Goal: Task Accomplishment & Management: Complete application form

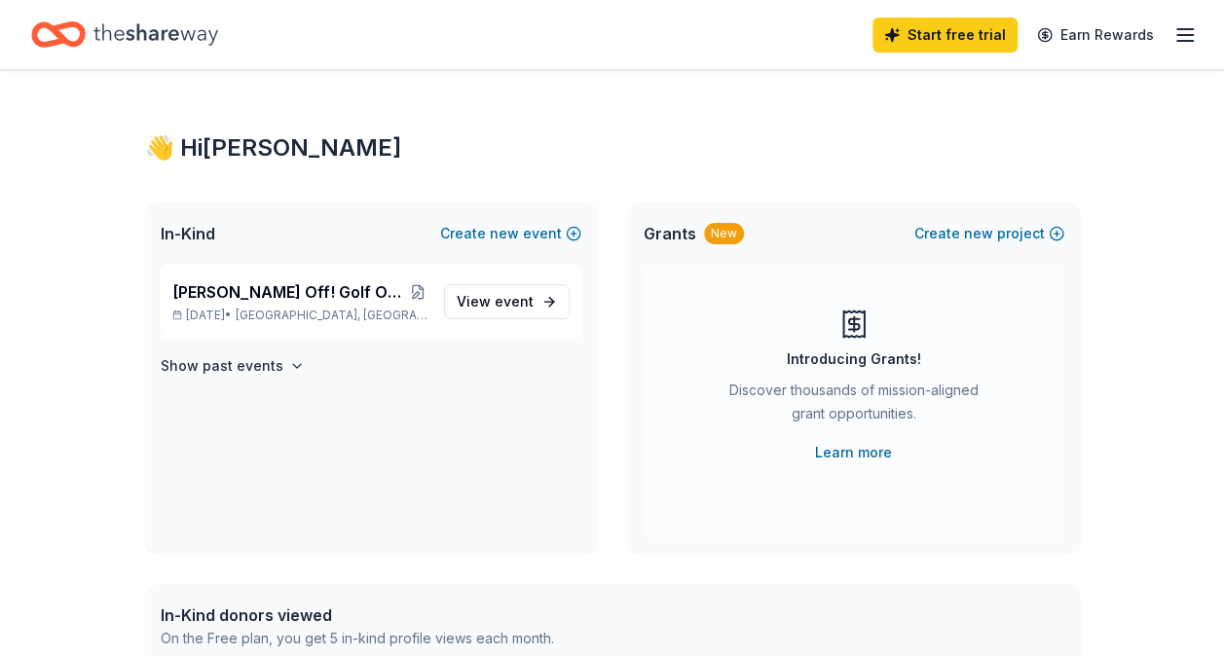
click at [1182, 35] on line "button" at bounding box center [1185, 35] width 16 height 0
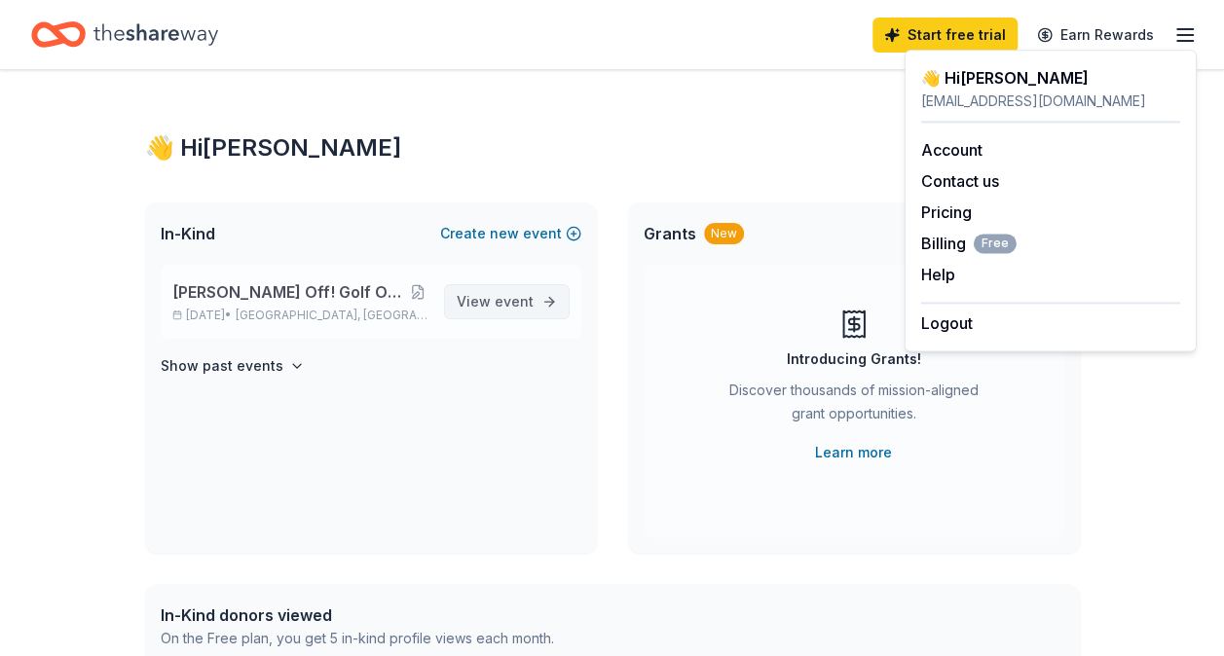
click at [506, 300] on span "event" at bounding box center [514, 301] width 39 height 17
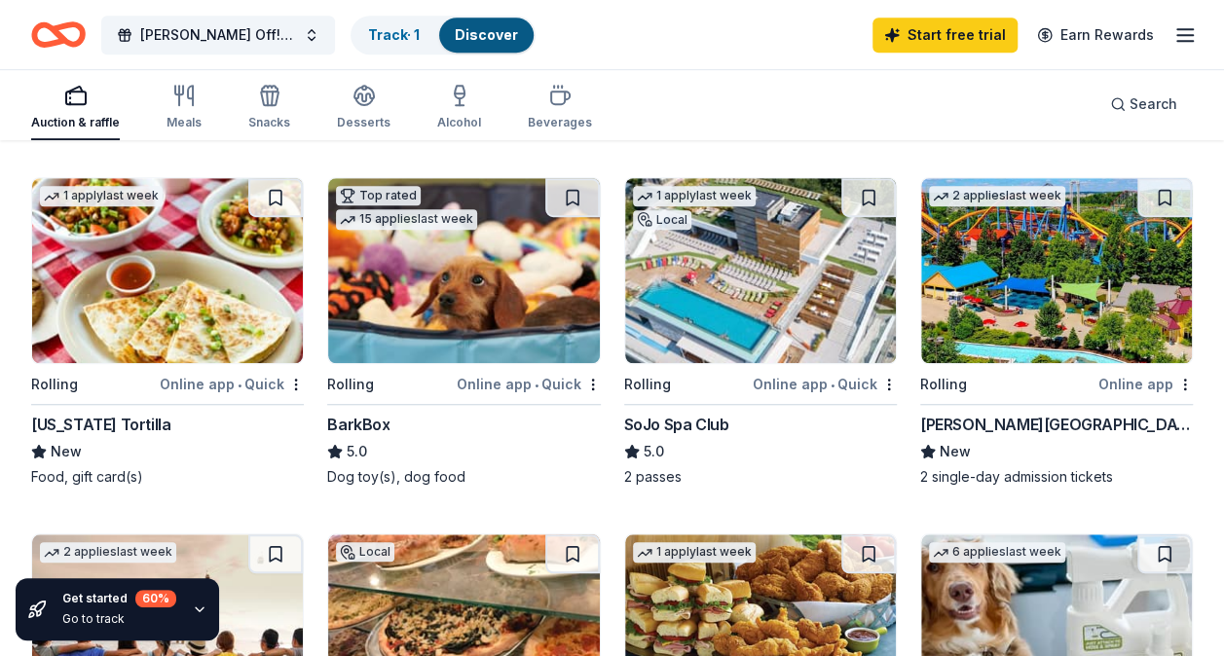
scroll to position [550, 0]
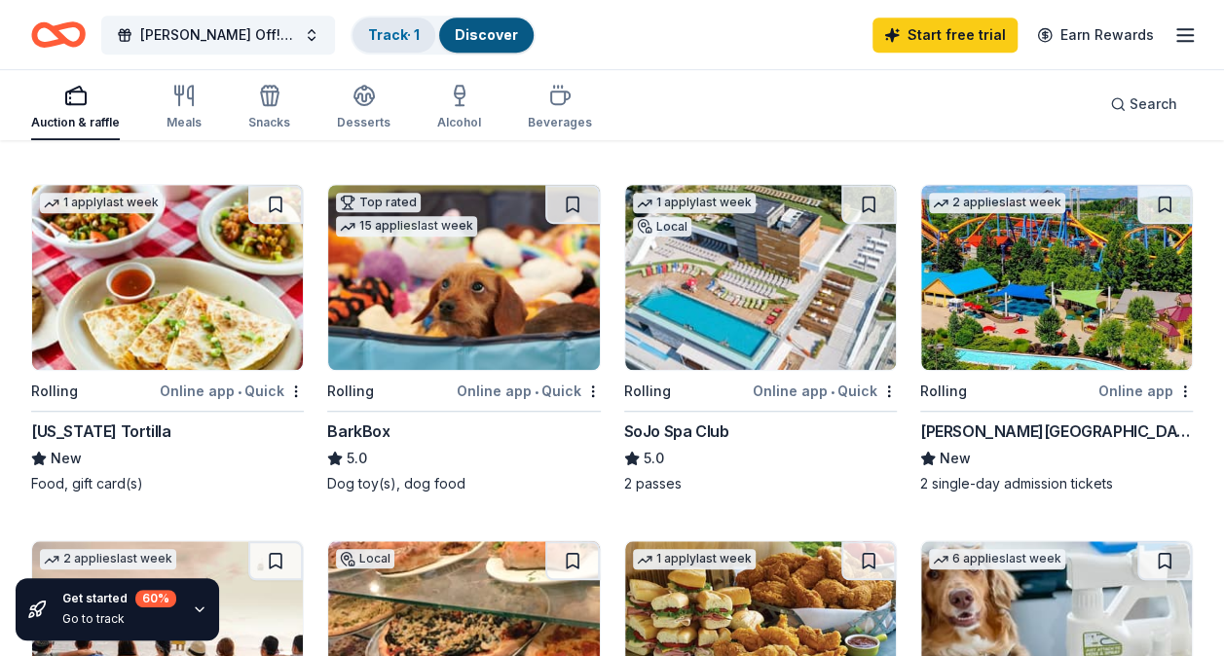
click at [401, 36] on link "Track · 1" at bounding box center [394, 34] width 52 height 17
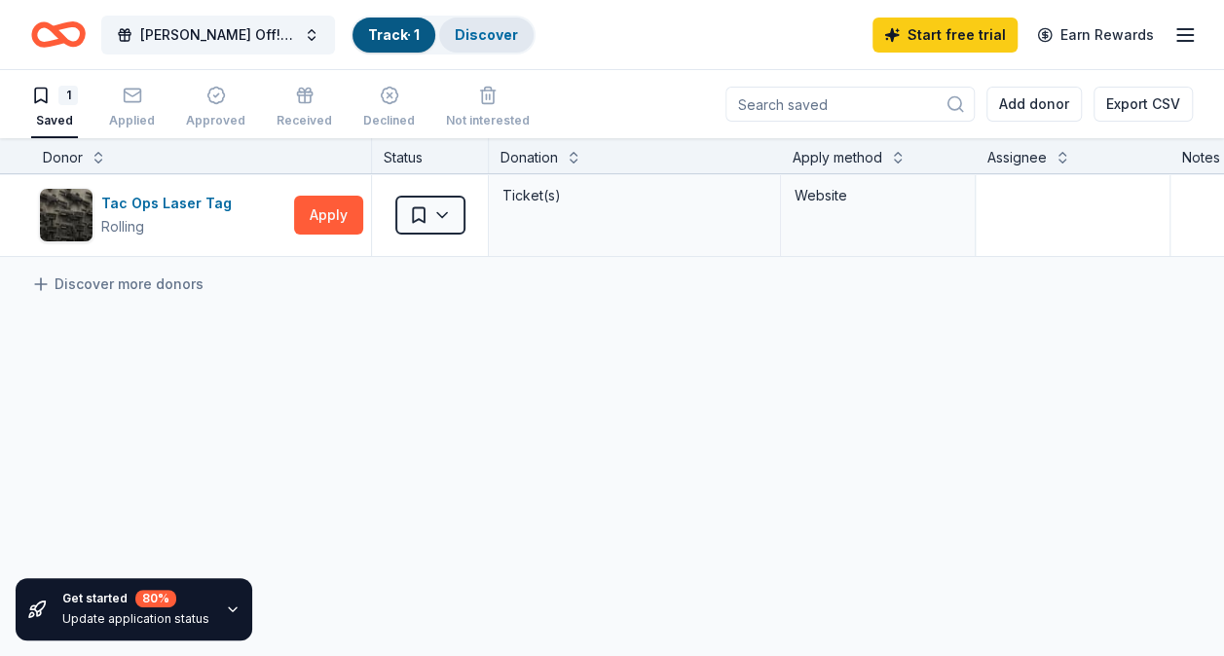
click at [479, 35] on link "Discover" at bounding box center [486, 34] width 63 height 17
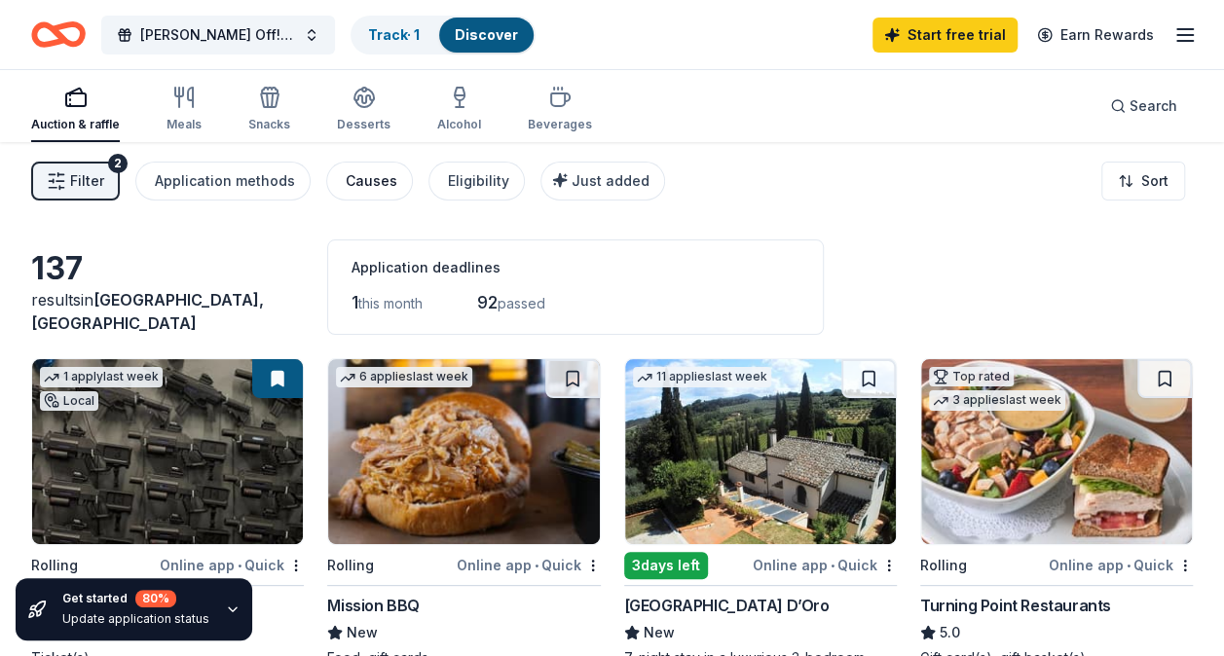
click at [370, 179] on div "Causes" at bounding box center [372, 180] width 52 height 23
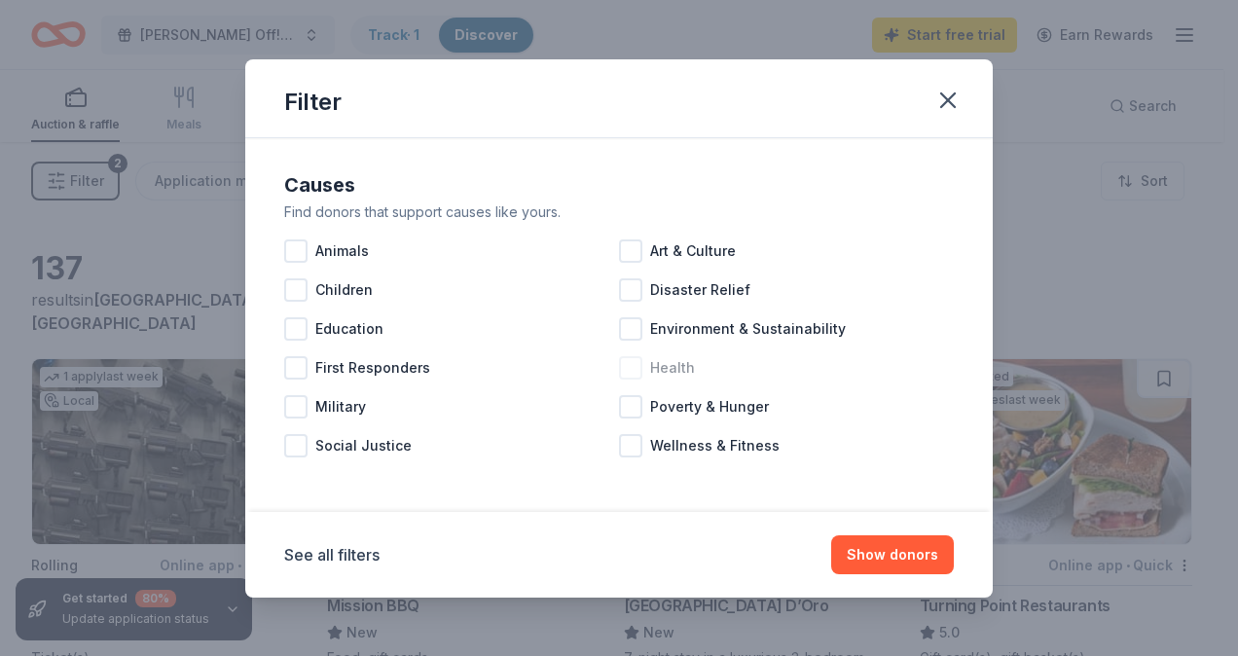
click at [629, 369] on div at bounding box center [630, 367] width 23 height 23
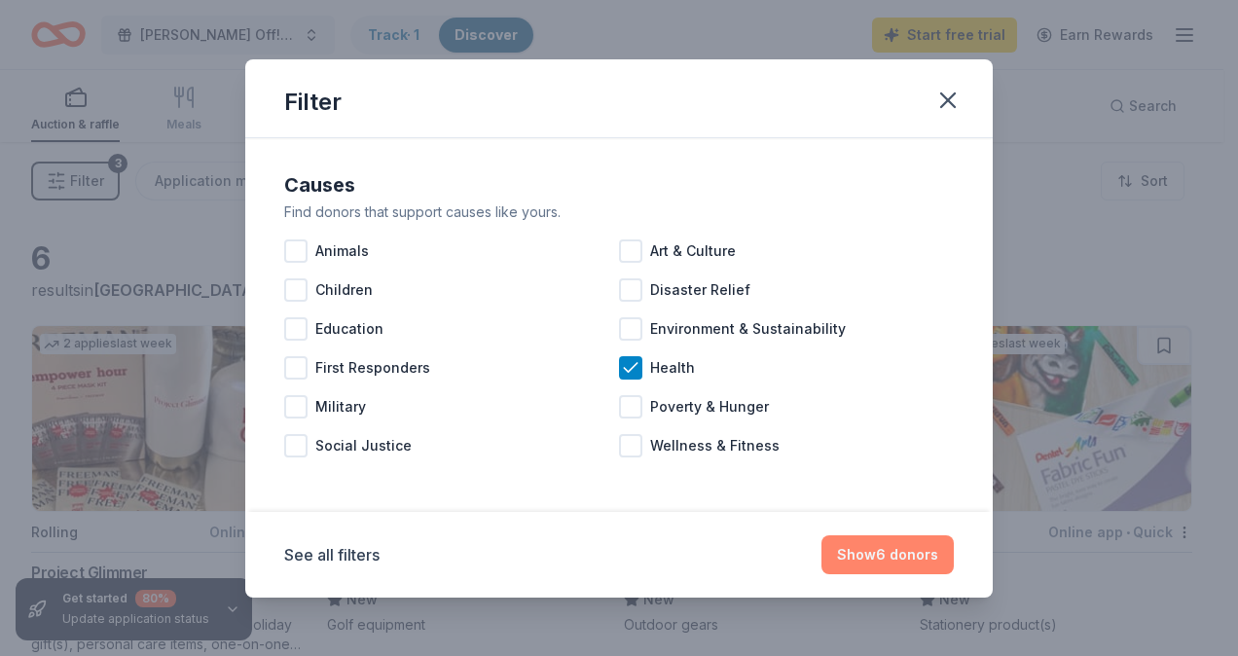
click at [905, 564] on button "Show 6 donors" at bounding box center [888, 555] width 132 height 39
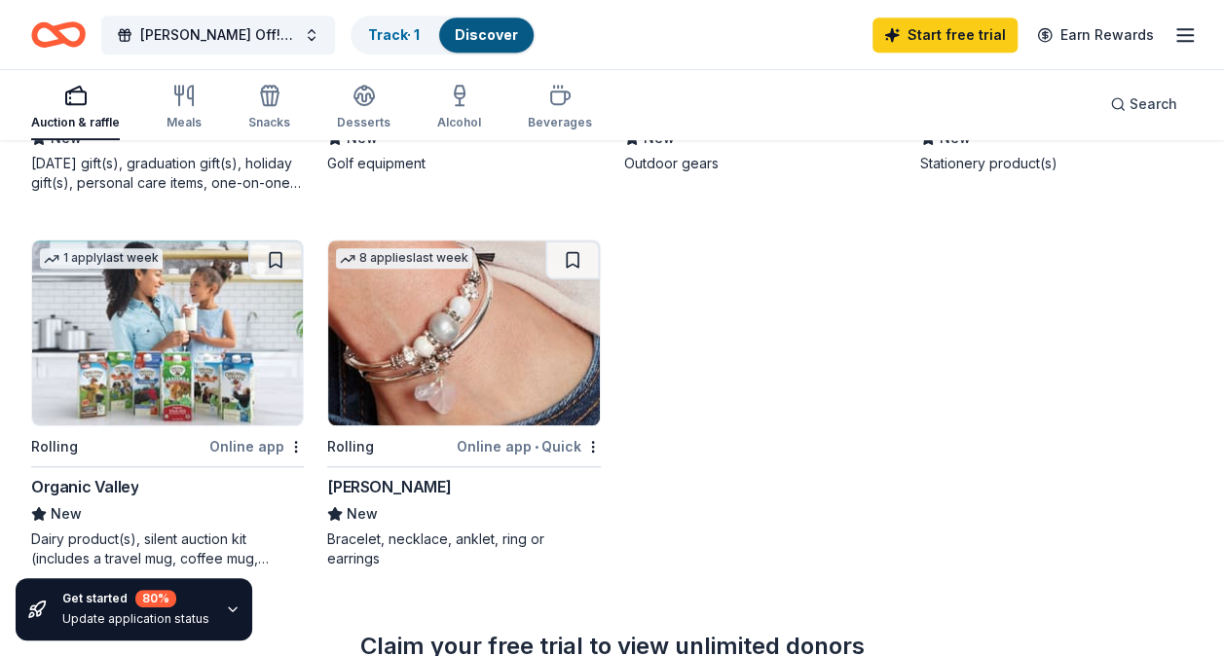
scroll to position [462, 0]
click at [349, 483] on div "Lizzy James" at bounding box center [389, 485] width 124 height 23
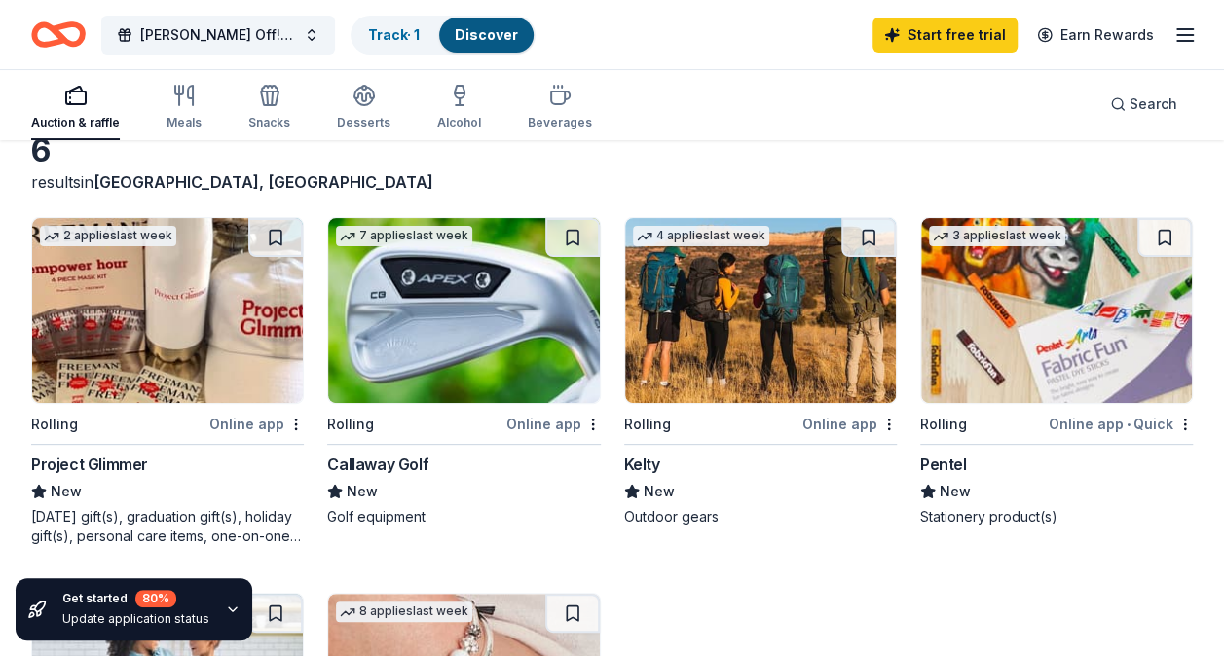
scroll to position [163, 0]
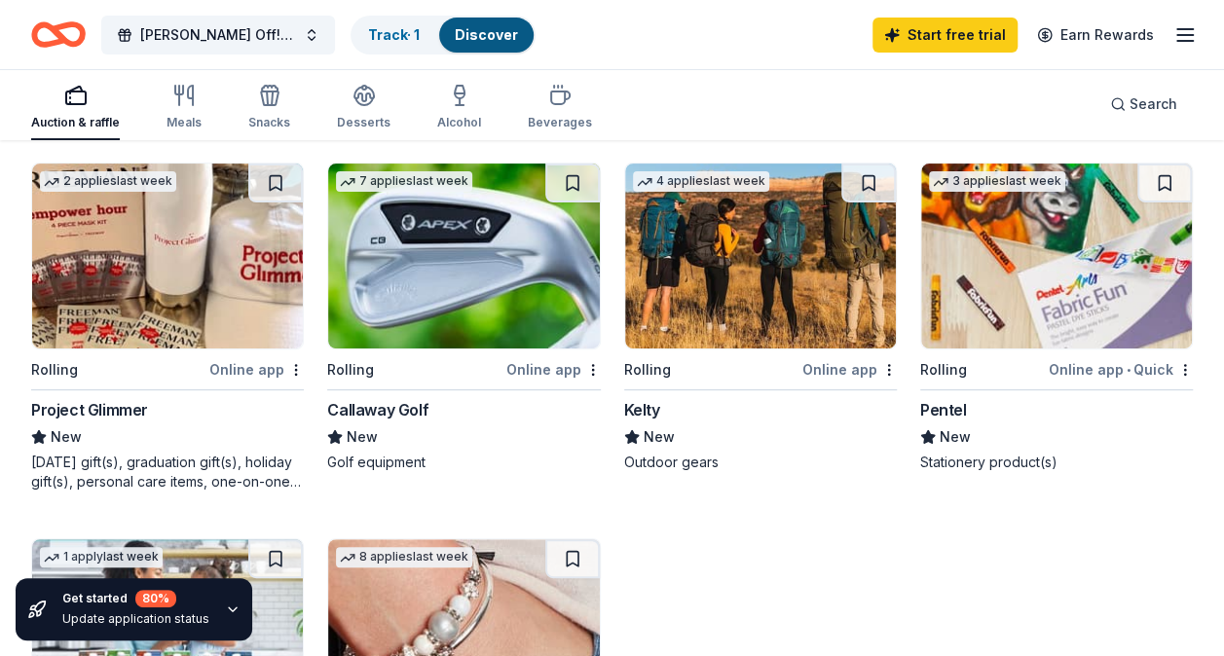
click at [657, 418] on div "Kelty" at bounding box center [642, 409] width 36 height 23
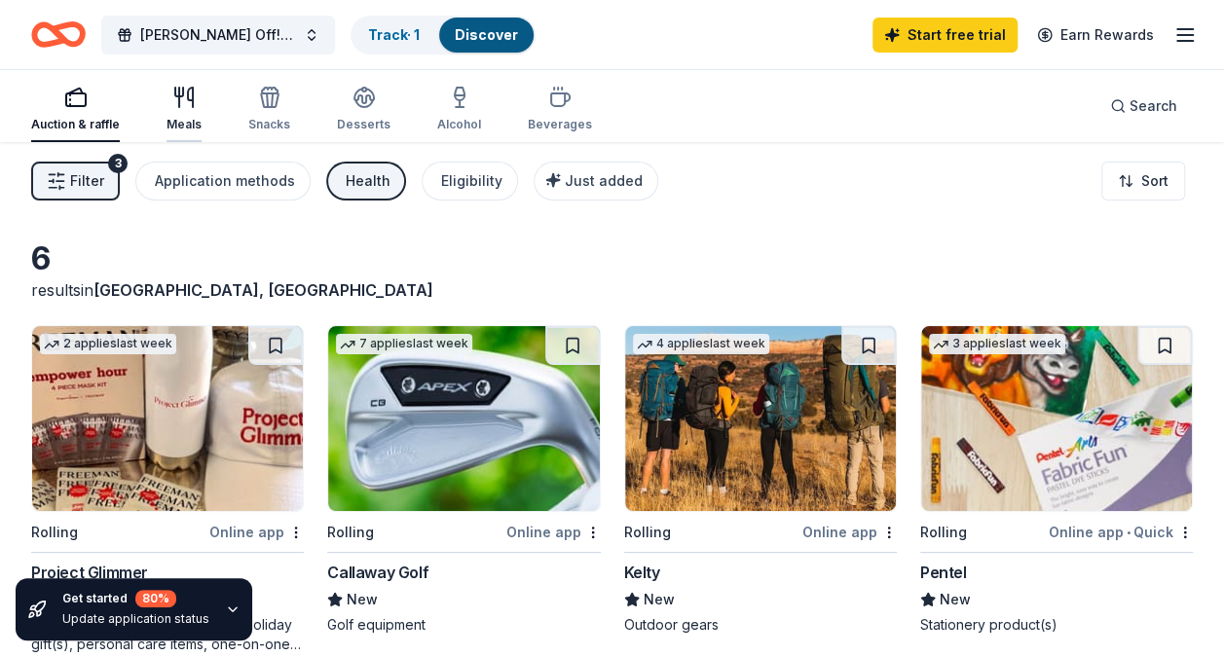
click at [181, 110] on div "Meals" at bounding box center [183, 109] width 35 height 47
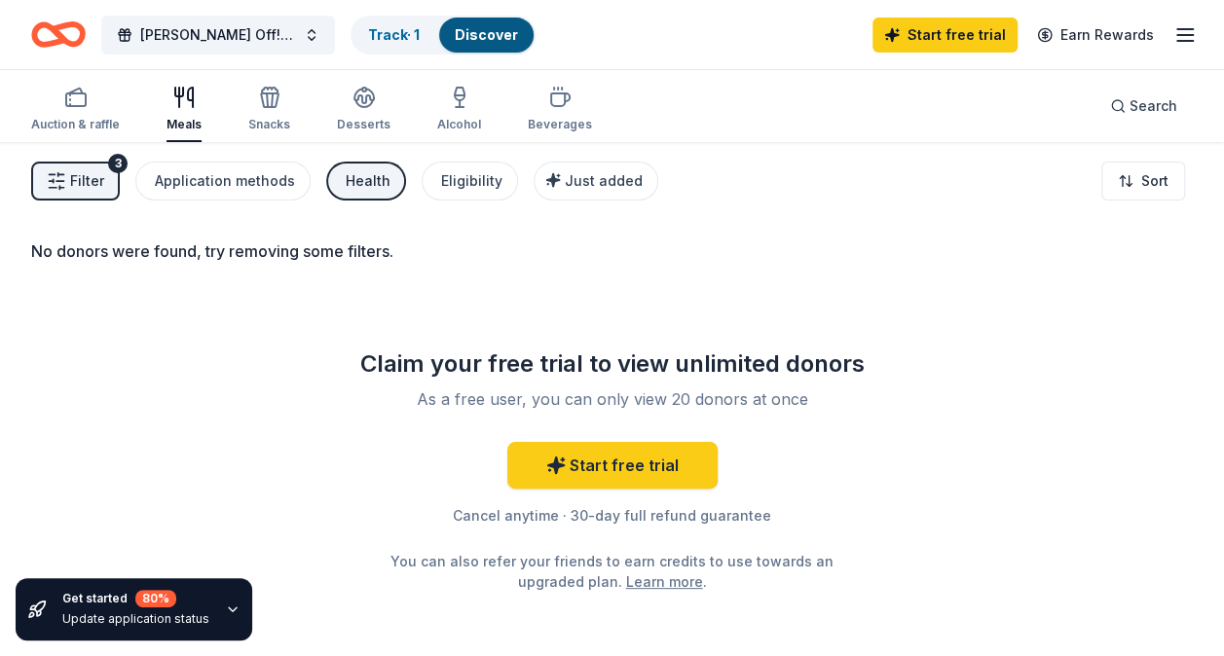
click at [658, 208] on div "Filter 3 Application methods Health Eligibility Just added Sort" at bounding box center [612, 181] width 1224 height 78
click at [267, 95] on icon "button" at bounding box center [267, 100] width 1 height 14
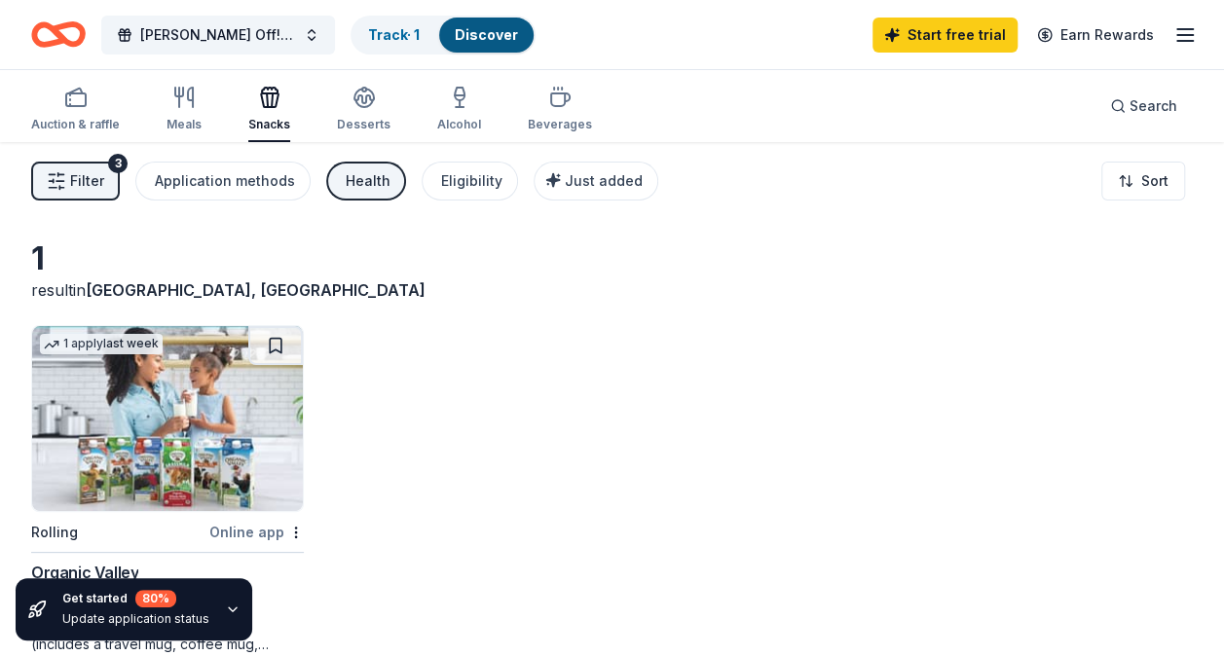
click at [489, 37] on link "Discover" at bounding box center [486, 34] width 63 height 17
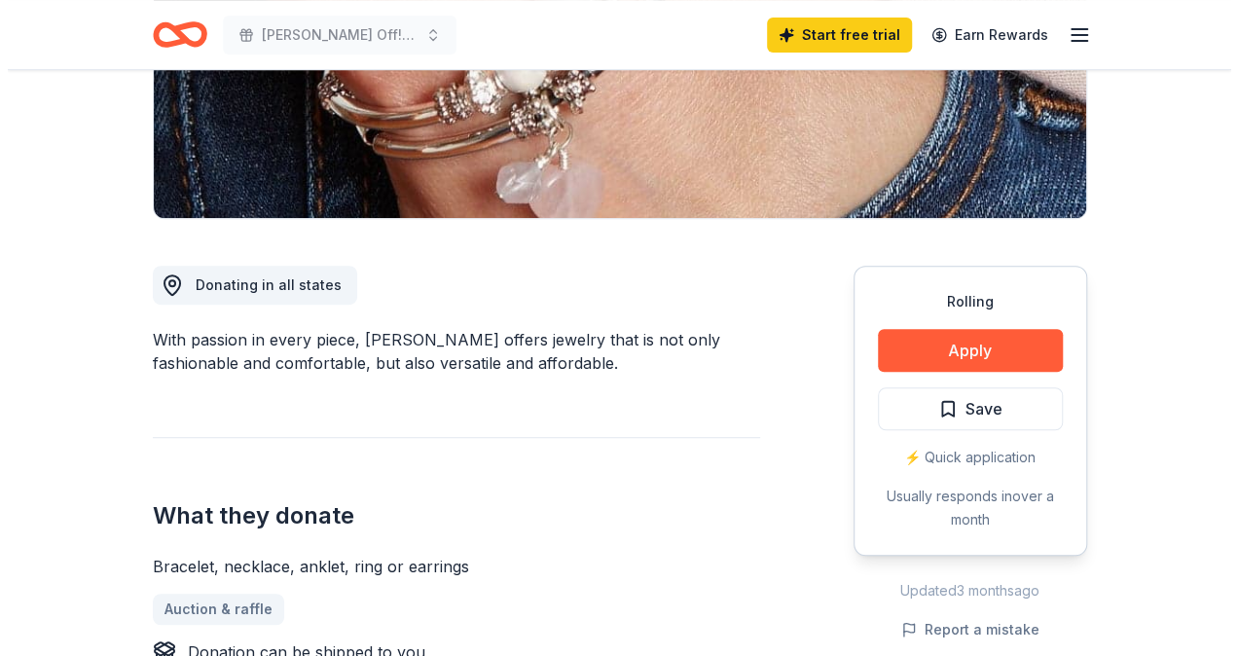
scroll to position [371, 0]
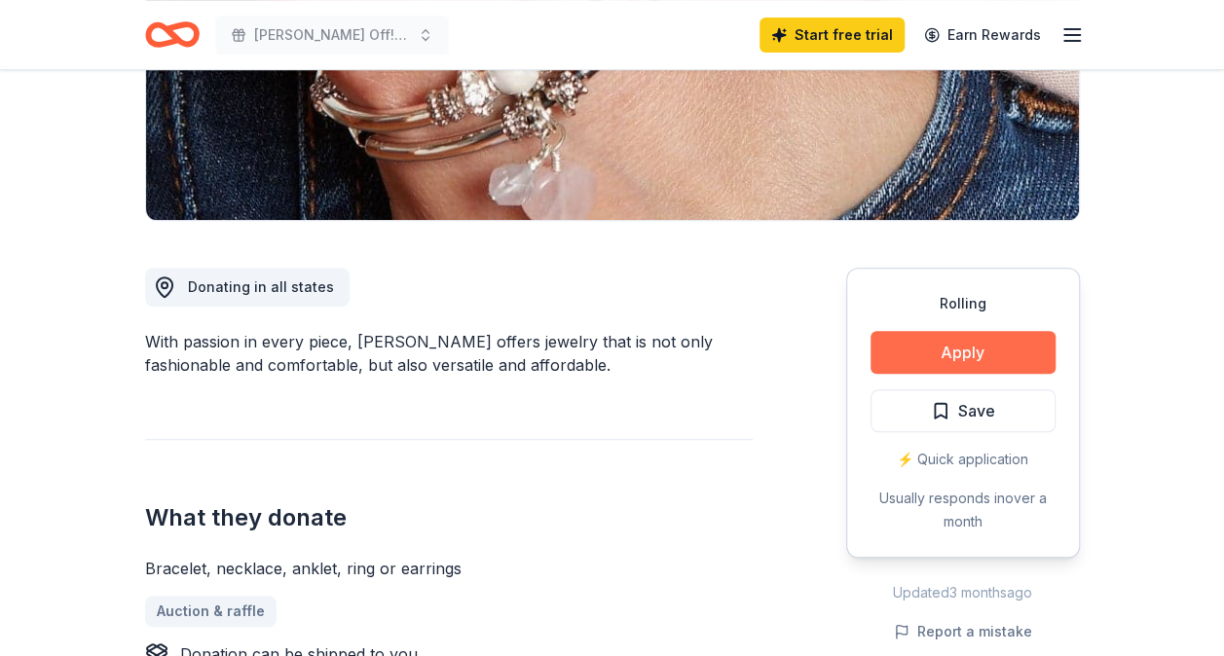
click at [964, 353] on button "Apply" at bounding box center [962, 352] width 185 height 43
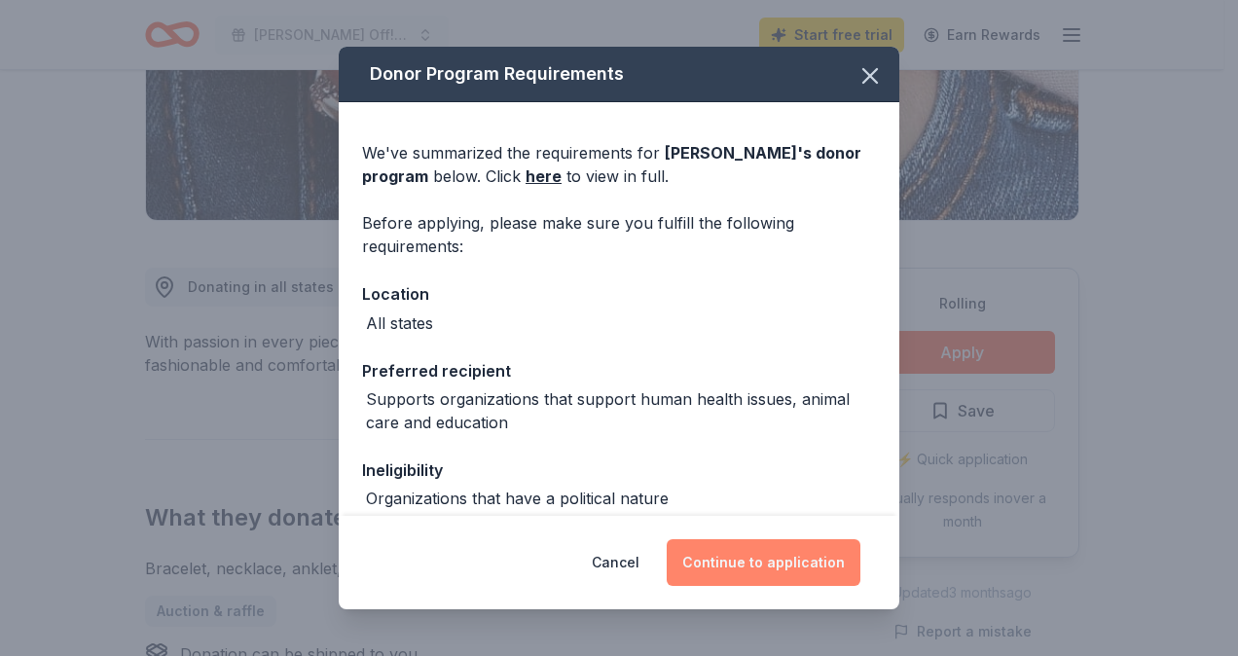
click at [762, 566] on button "Continue to application" at bounding box center [764, 562] width 194 height 47
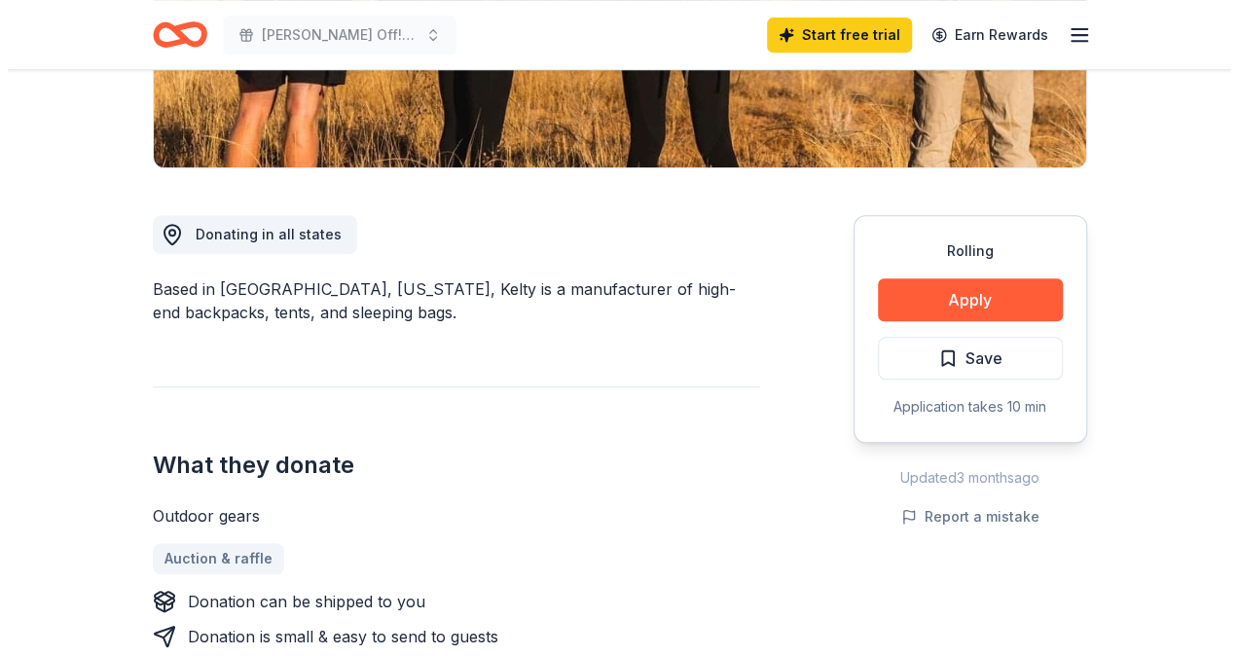
scroll to position [357, 0]
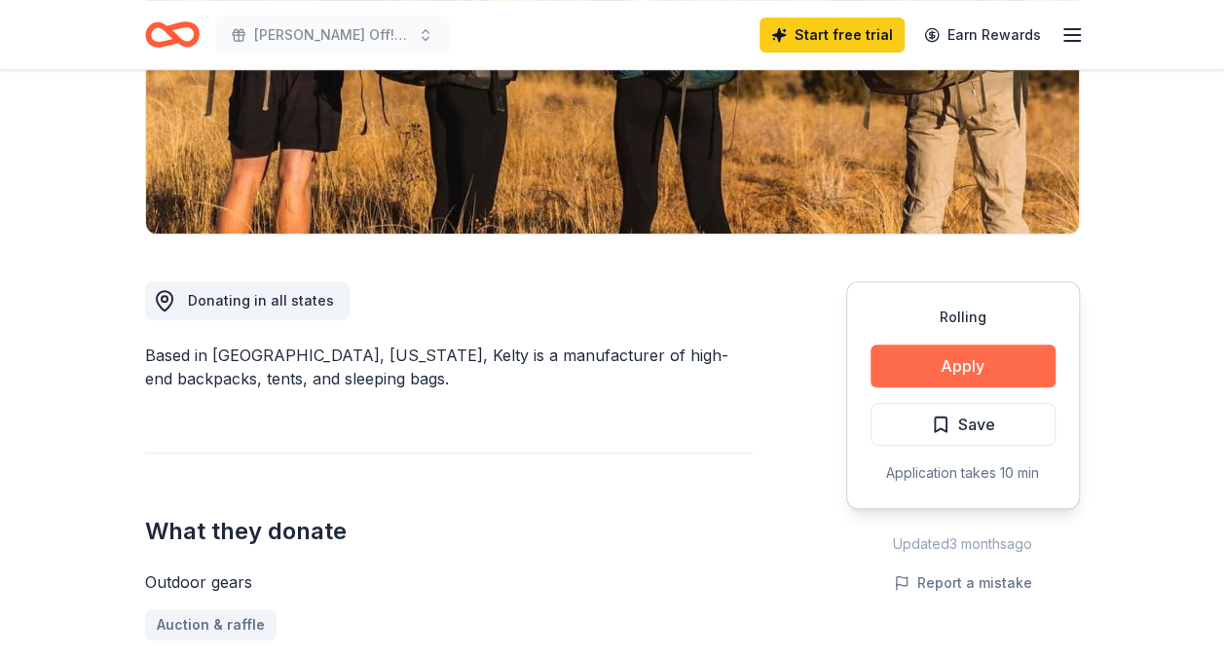
click at [955, 365] on button "Apply" at bounding box center [962, 366] width 185 height 43
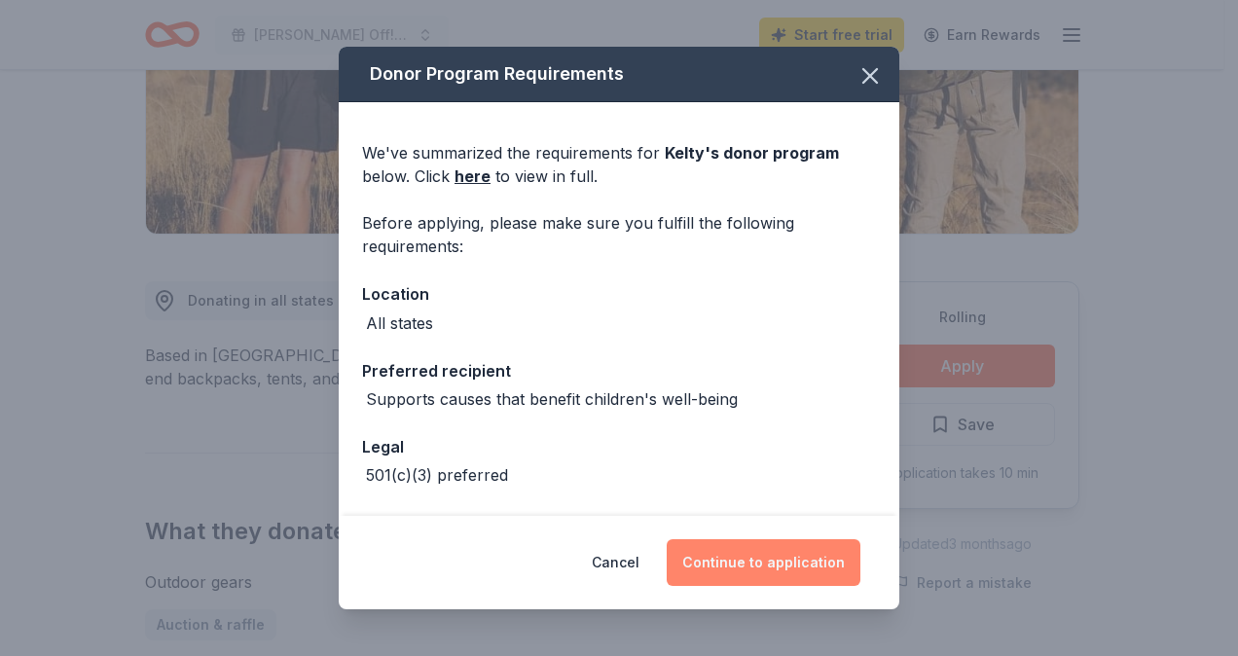
click at [774, 561] on button "Continue to application" at bounding box center [764, 562] width 194 height 47
